Goal: Transaction & Acquisition: Purchase product/service

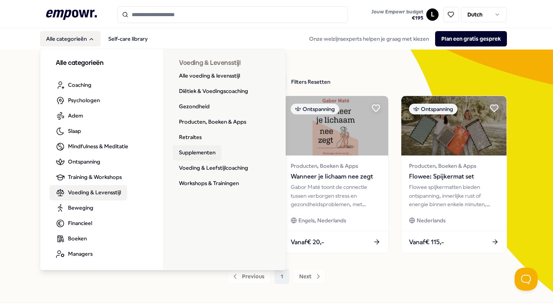
click at [198, 153] on link "Supplementen" at bounding box center [197, 152] width 49 height 15
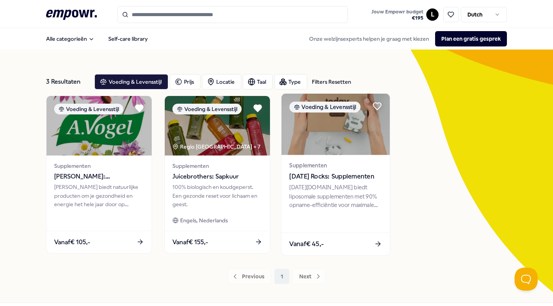
click at [331, 162] on span "Supplementen" at bounding box center [335, 165] width 93 height 9
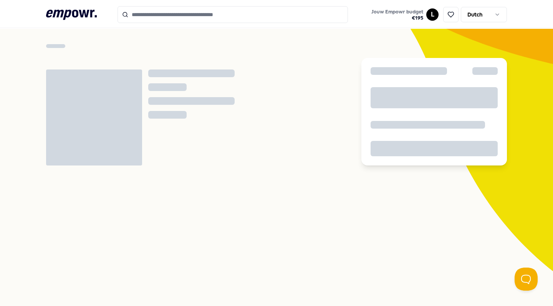
scroll to position [22, 0]
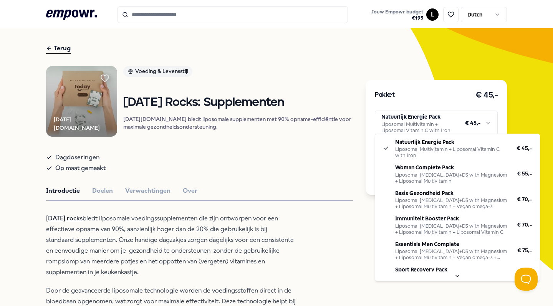
click at [396, 119] on html ".empowr-logo_svg__cls-1{fill:#03032f} Jouw Empowr budget € 195 L Dutch Alle cat…" at bounding box center [276, 153] width 553 height 306
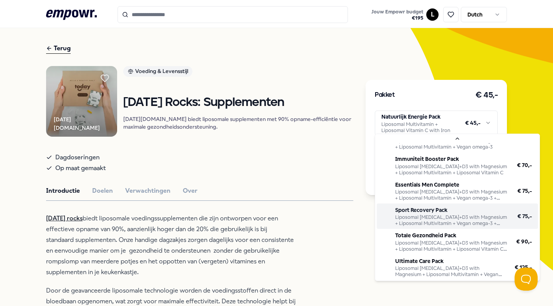
scroll to position [68, 0]
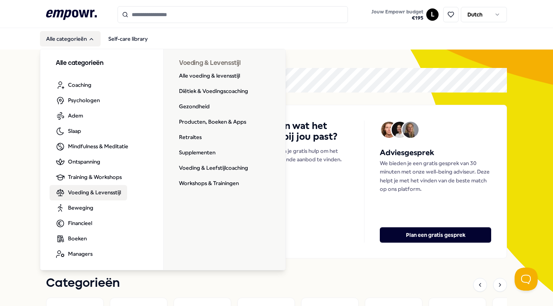
click at [98, 194] on span "Voeding & Levensstijl" at bounding box center [94, 192] width 53 height 8
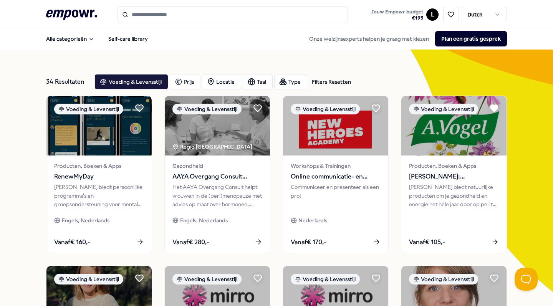
click at [67, 46] on div "Alle categorieën Self-care library Onze welzijnsexperts helpen je graag met kie…" at bounding box center [276, 39] width 461 height 18
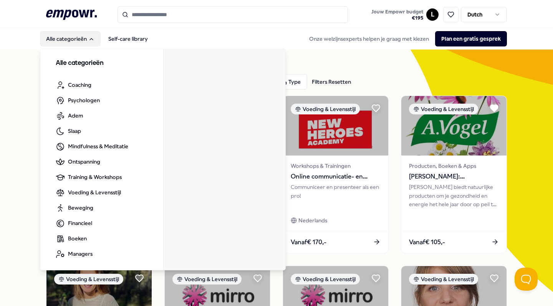
click at [73, 39] on button "Alle categorieën" at bounding box center [70, 38] width 61 height 15
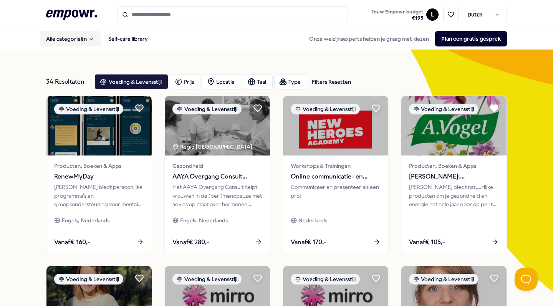
click at [73, 39] on button "Alle categorieën" at bounding box center [70, 38] width 61 height 15
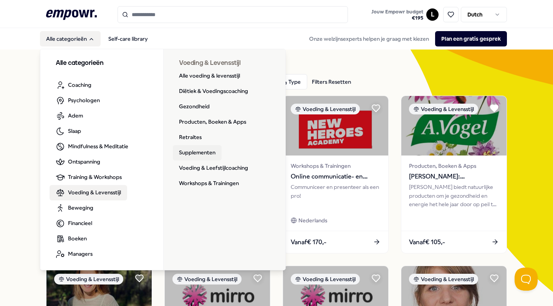
click at [203, 154] on link "Supplementen" at bounding box center [197, 152] width 49 height 15
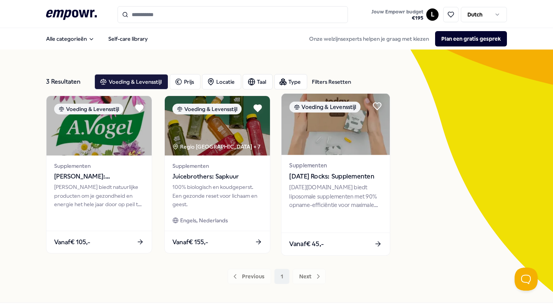
click at [295, 147] on img at bounding box center [335, 124] width 108 height 61
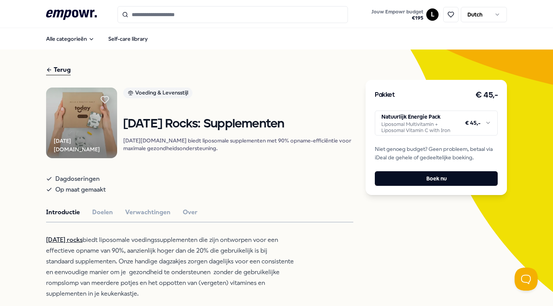
click at [409, 113] on html ".empowr-logo_svg__cls-1{fill:#03032f} Jouw Empowr budget € 195 L Dutch Alle cat…" at bounding box center [276, 153] width 553 height 306
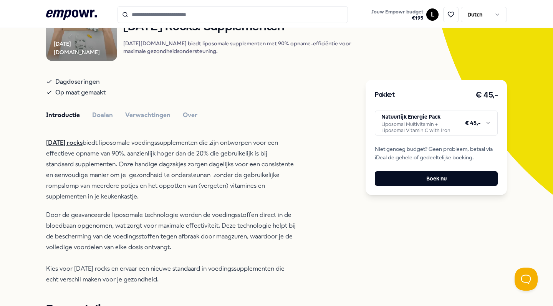
scroll to position [99, 0]
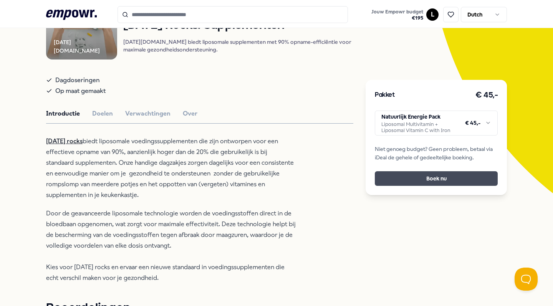
click at [393, 177] on button "Boek nu" at bounding box center [436, 178] width 123 height 15
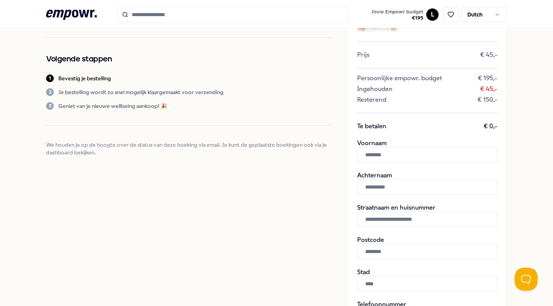
scroll to position [64, 0]
click at [391, 158] on input "text" at bounding box center [427, 154] width 140 height 15
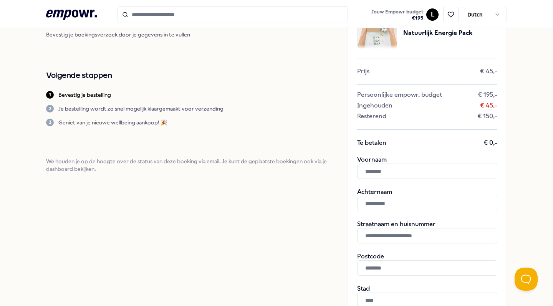
scroll to position [43, 0]
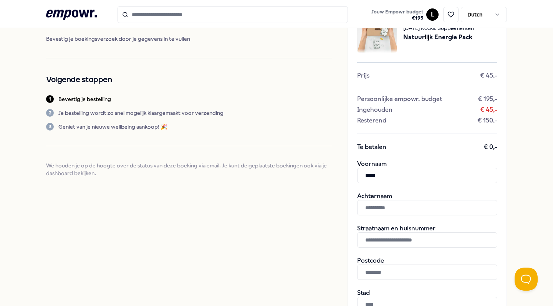
type input "*****"
type input "**********"
click at [391, 242] on input "text" at bounding box center [427, 239] width 140 height 15
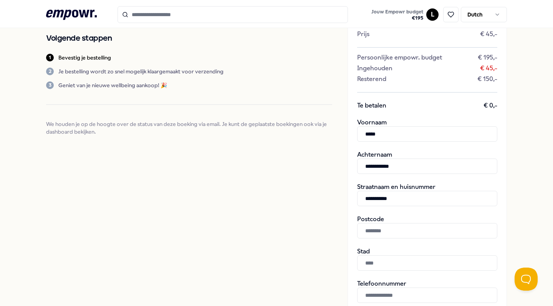
type input "**********"
type input "*"
type input "******"
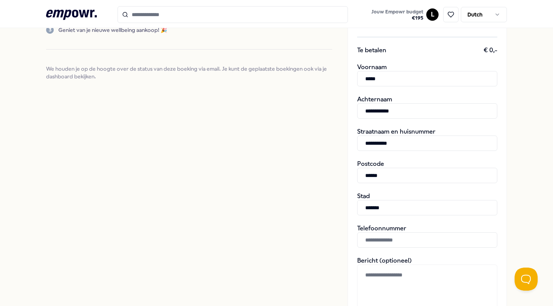
scroll to position [139, 0]
type input "******"
click at [379, 241] on input "text" at bounding box center [427, 240] width 140 height 15
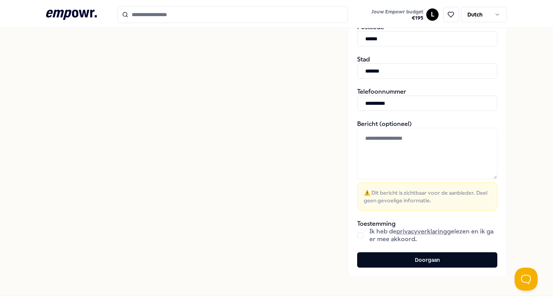
scroll to position [280, 0]
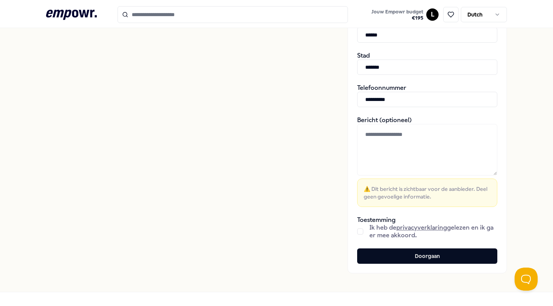
type input "**********"
click at [361, 233] on button "button" at bounding box center [360, 231] width 6 height 6
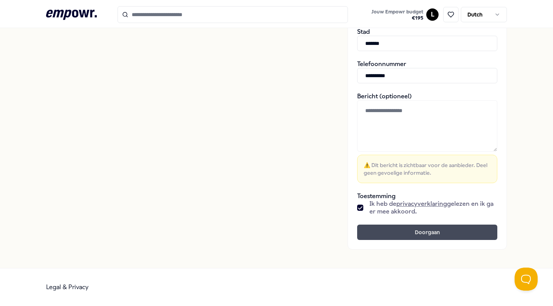
scroll to position [304, 0]
click at [401, 240] on button "Doorgaan" at bounding box center [427, 232] width 140 height 15
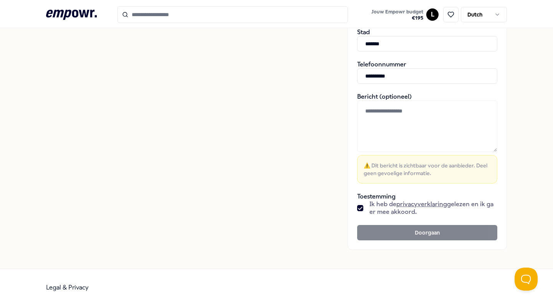
click at [389, 232] on footer "Doorgaan" at bounding box center [427, 232] width 140 height 15
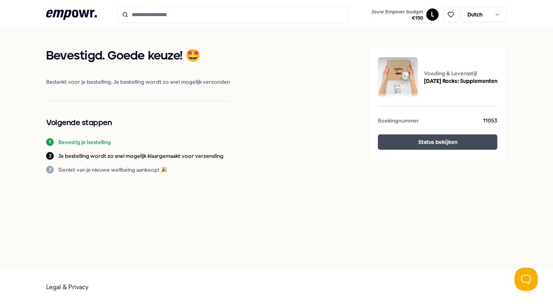
click at [399, 142] on button "Status bekijken" at bounding box center [437, 141] width 119 height 15
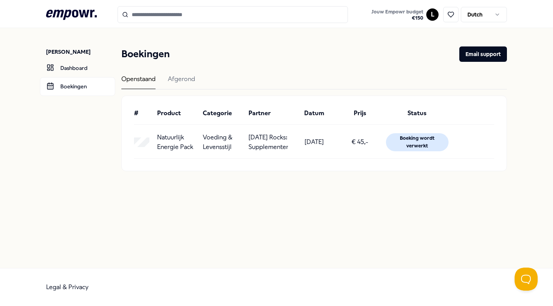
click at [67, 52] on p "Lauré van der Eijk" at bounding box center [80, 52] width 69 height 8
click at [434, 13] on html ".empowr-logo_svg__cls-1{fill:#03032f} Jouw Empowr budget € 150 L Dutch Lauré va…" at bounding box center [276, 153] width 553 height 306
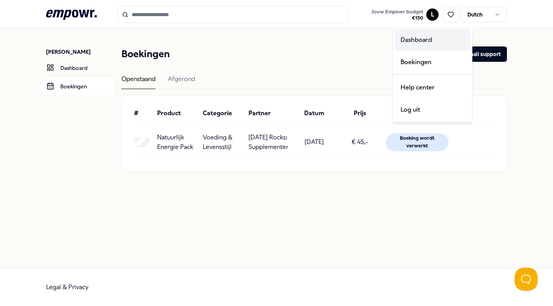
click at [422, 38] on div "Dashboard" at bounding box center [432, 40] width 76 height 22
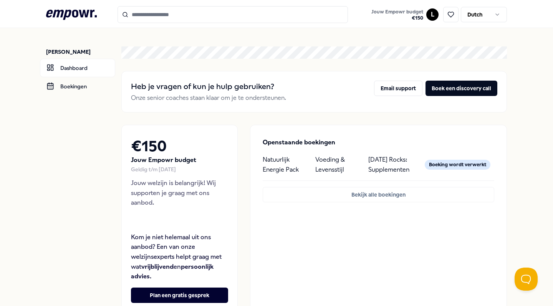
click at [425, 9] on link "Jouw Empowr budget € 150" at bounding box center [397, 15] width 58 height 16
click at [429, 22] on div "L Dutch" at bounding box center [466, 15] width 81 height 16
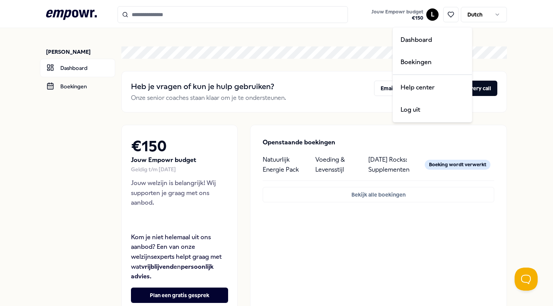
click at [430, 12] on html ".empowr-logo_svg__cls-1{fill:#03032f} Jouw Empowr budget € 150 L Dutch Lauré va…" at bounding box center [276, 153] width 553 height 306
click at [415, 64] on div "Boekingen" at bounding box center [432, 62] width 76 height 22
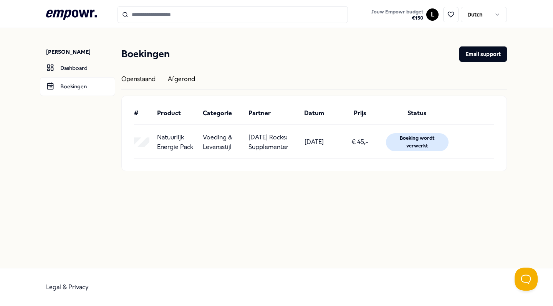
click at [184, 85] on div "Afgerond" at bounding box center [181, 81] width 27 height 15
click at [150, 80] on div "Openstaand" at bounding box center [138, 81] width 34 height 15
